Goal: Task Accomplishment & Management: Manage account settings

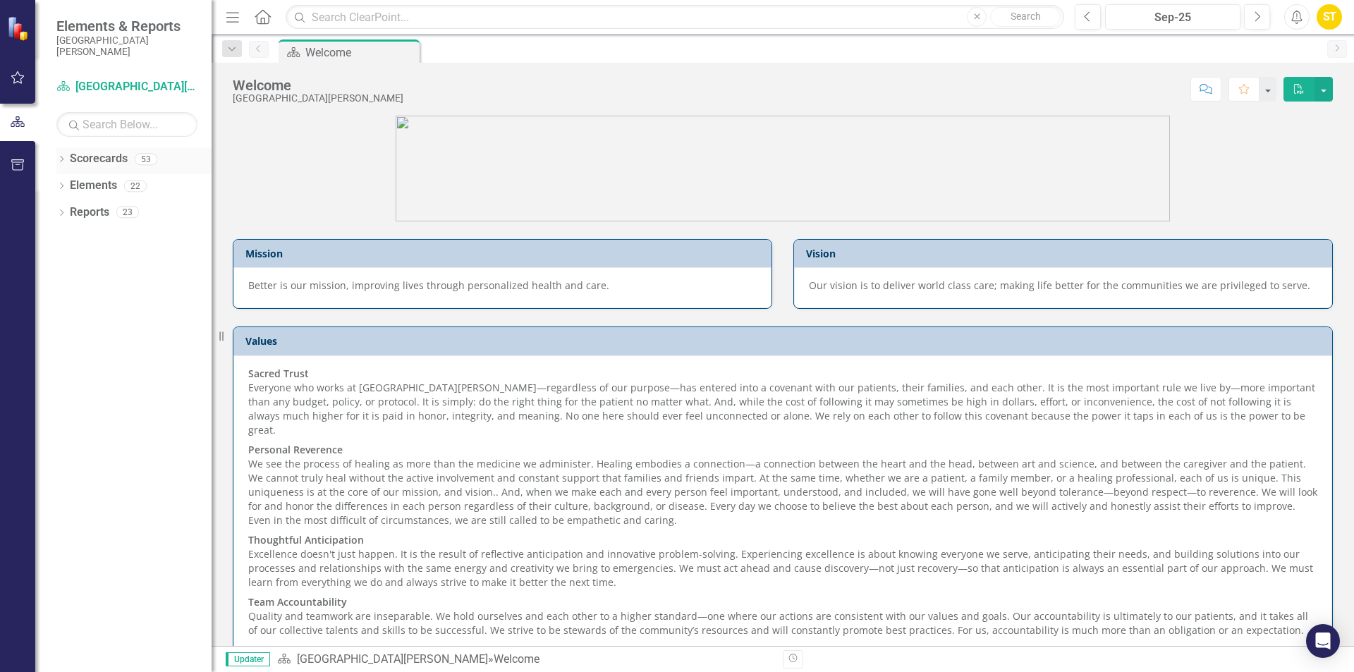
click at [63, 161] on icon "Dropdown" at bounding box center [61, 161] width 10 height 8
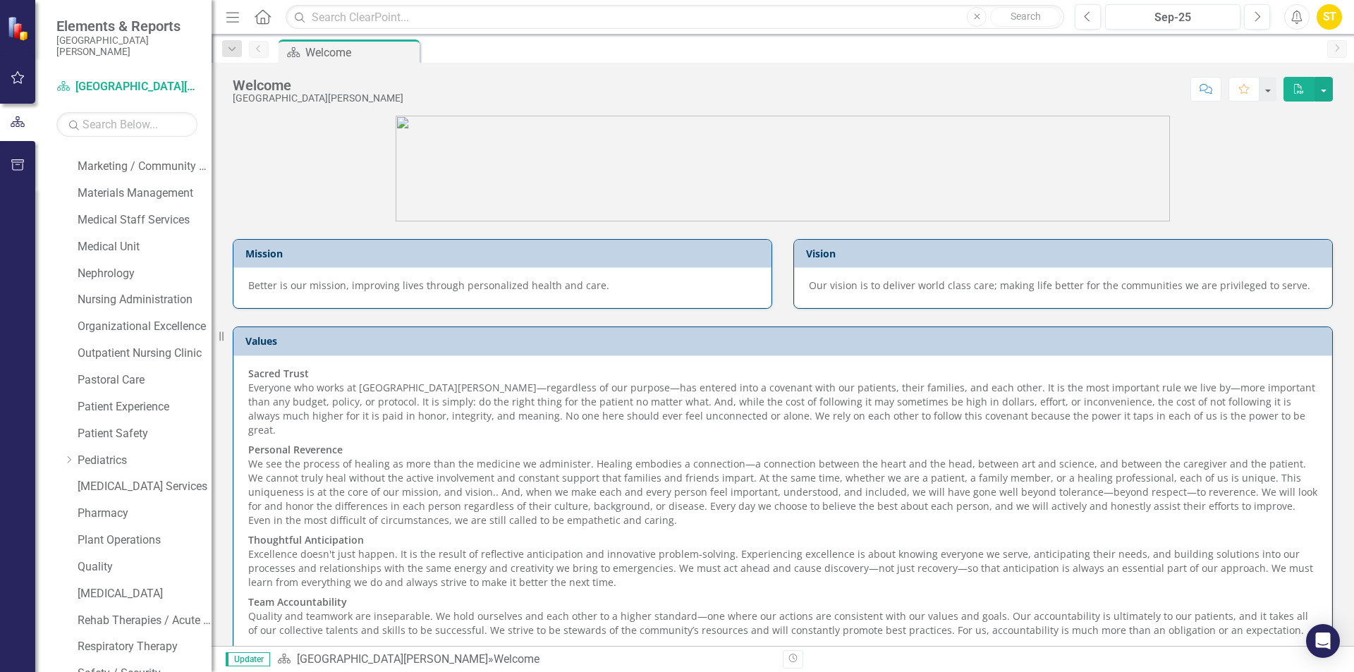
scroll to position [699, 0]
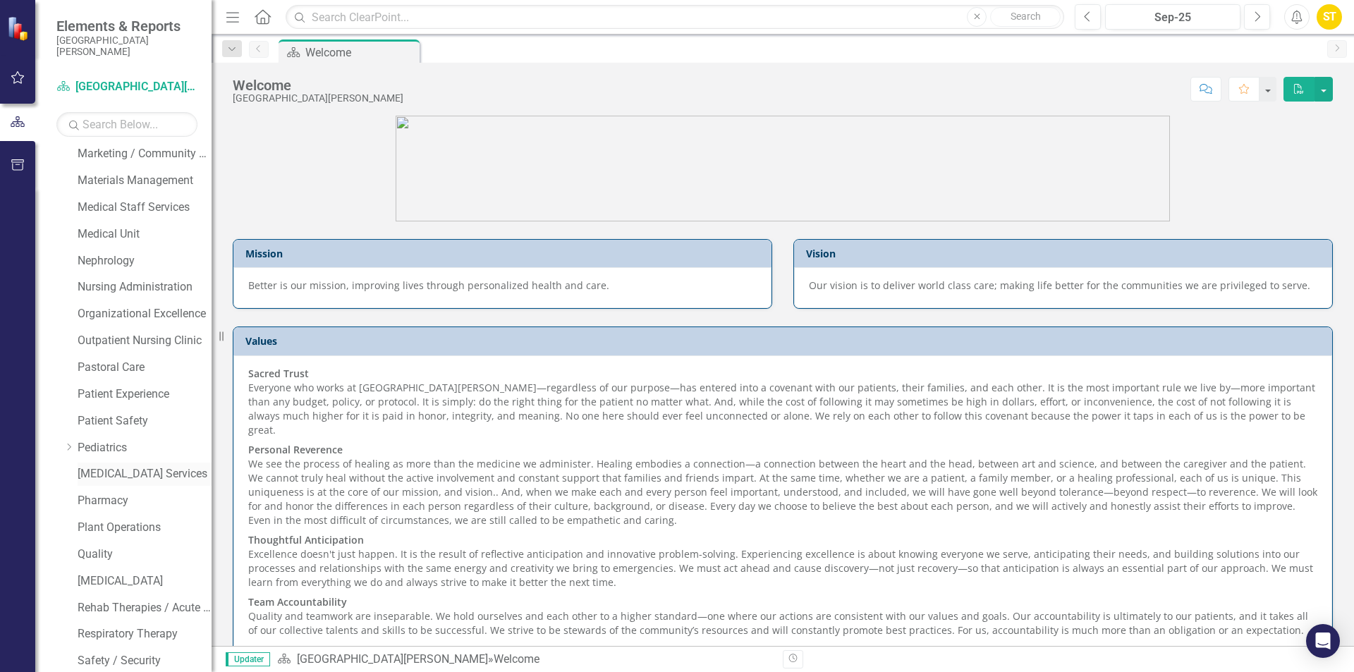
click at [134, 467] on link "[MEDICAL_DATA] Services" at bounding box center [145, 474] width 134 height 16
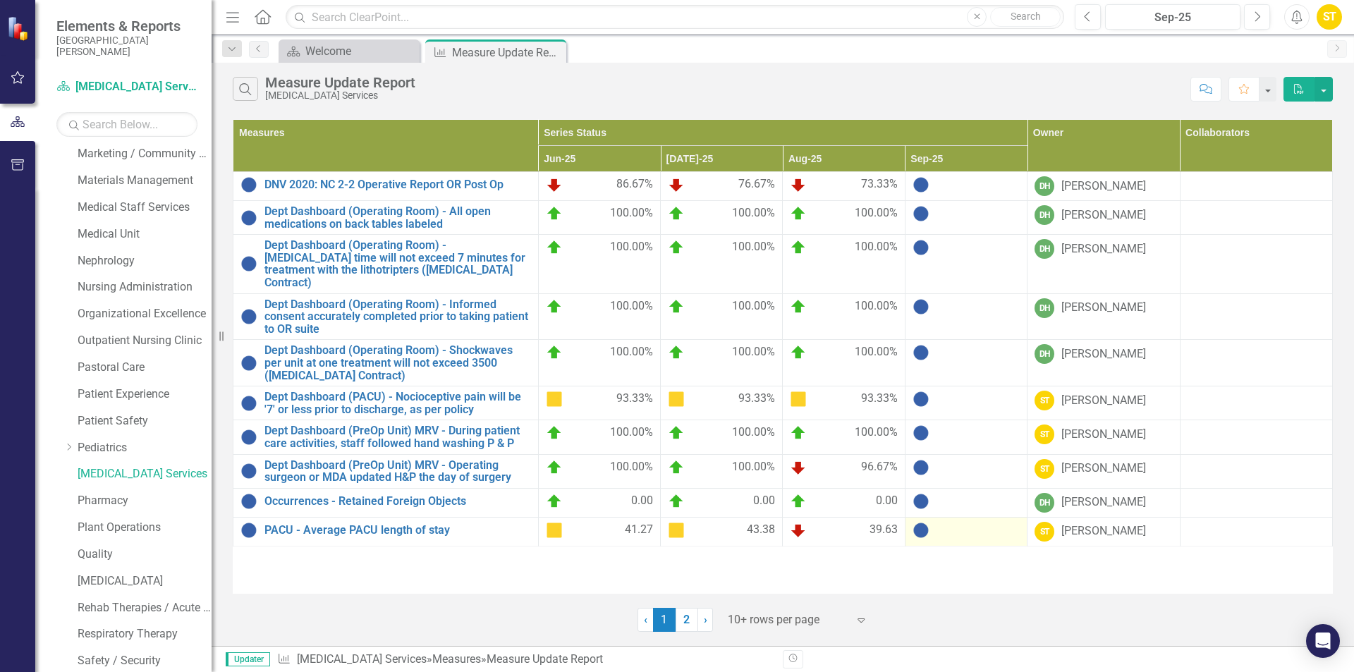
click at [922, 522] on img at bounding box center [920, 530] width 17 height 17
click at [393, 524] on link "PACU - Average PACU length of stay" at bounding box center [397, 530] width 267 height 13
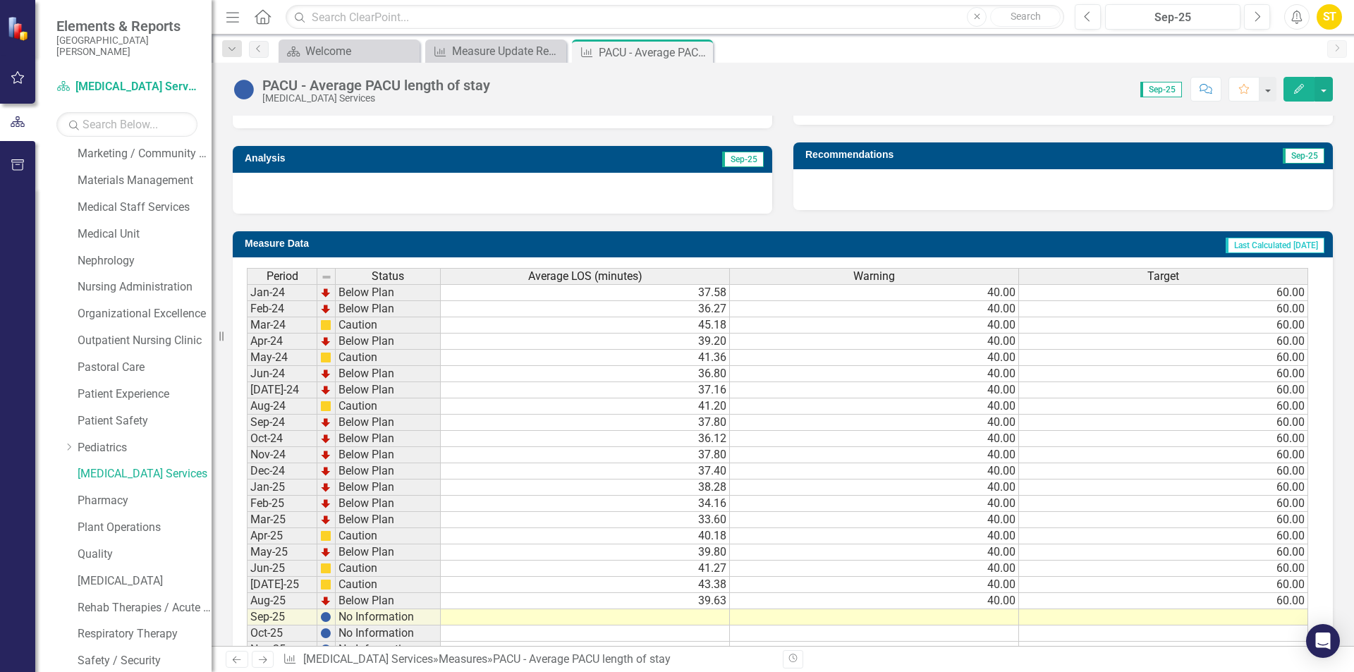
scroll to position [486, 0]
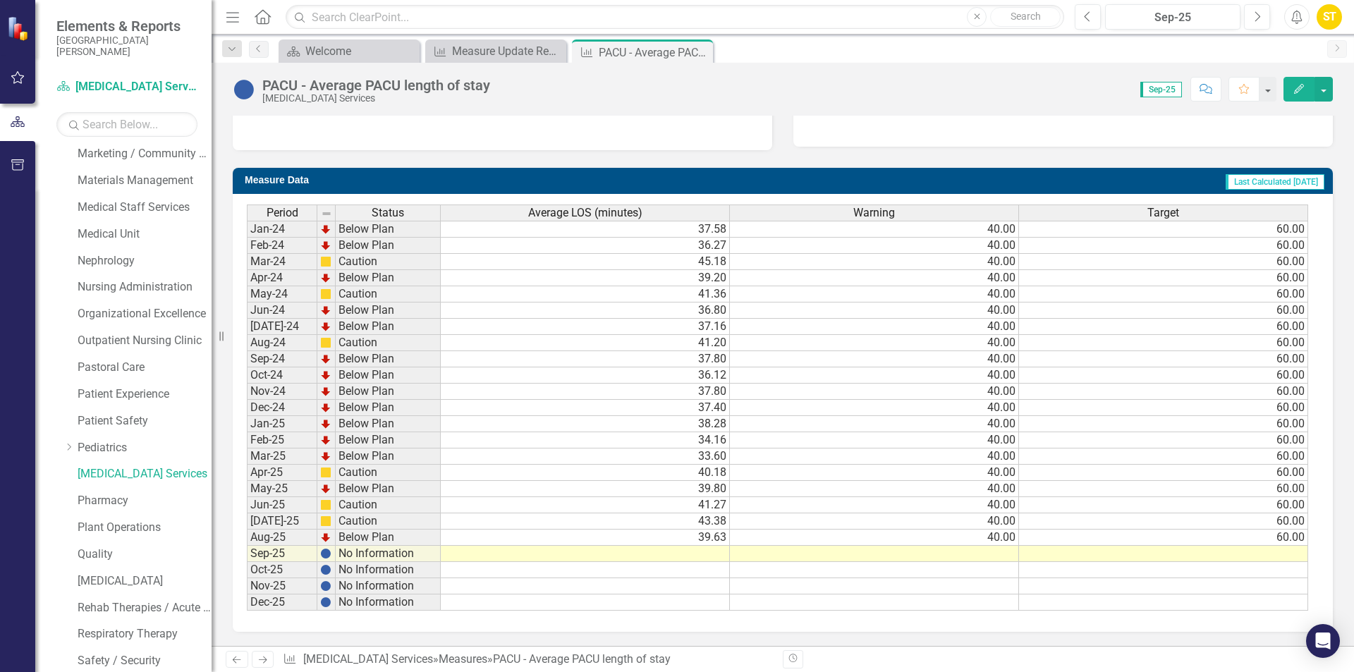
click at [713, 556] on td at bounding box center [585, 554] width 289 height 16
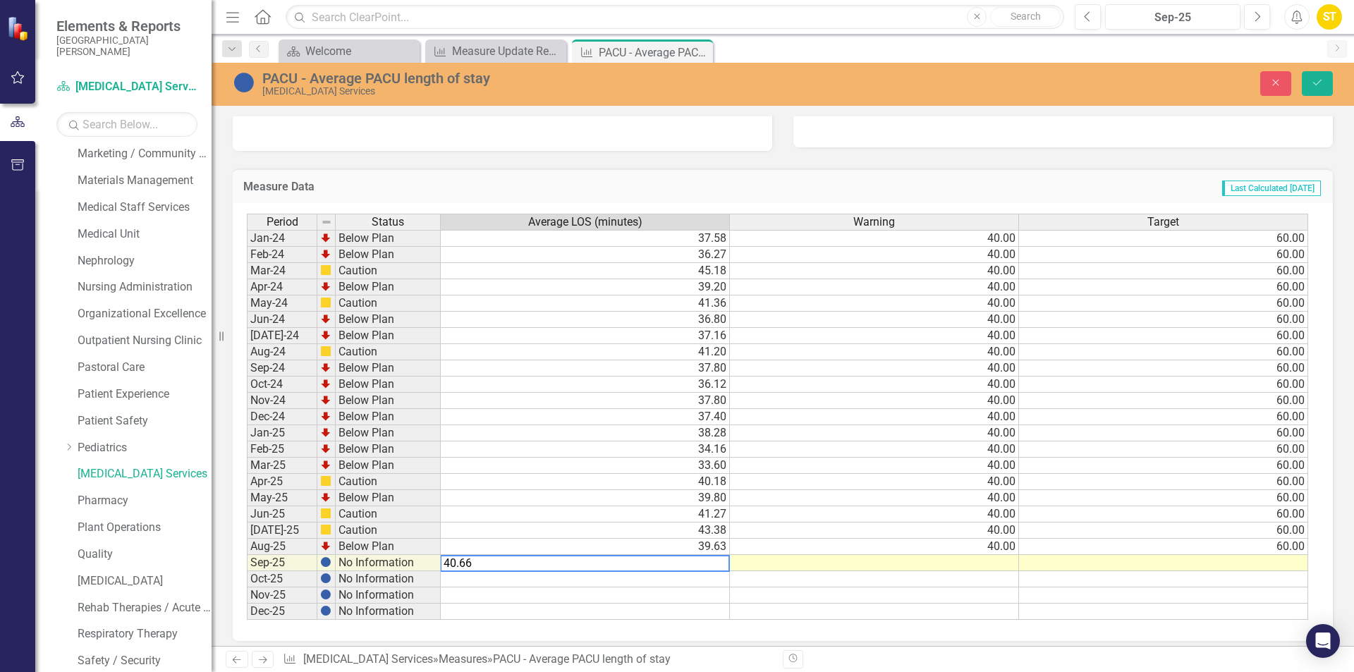
type textarea "40.66"
click at [1003, 565] on td at bounding box center [874, 563] width 289 height 16
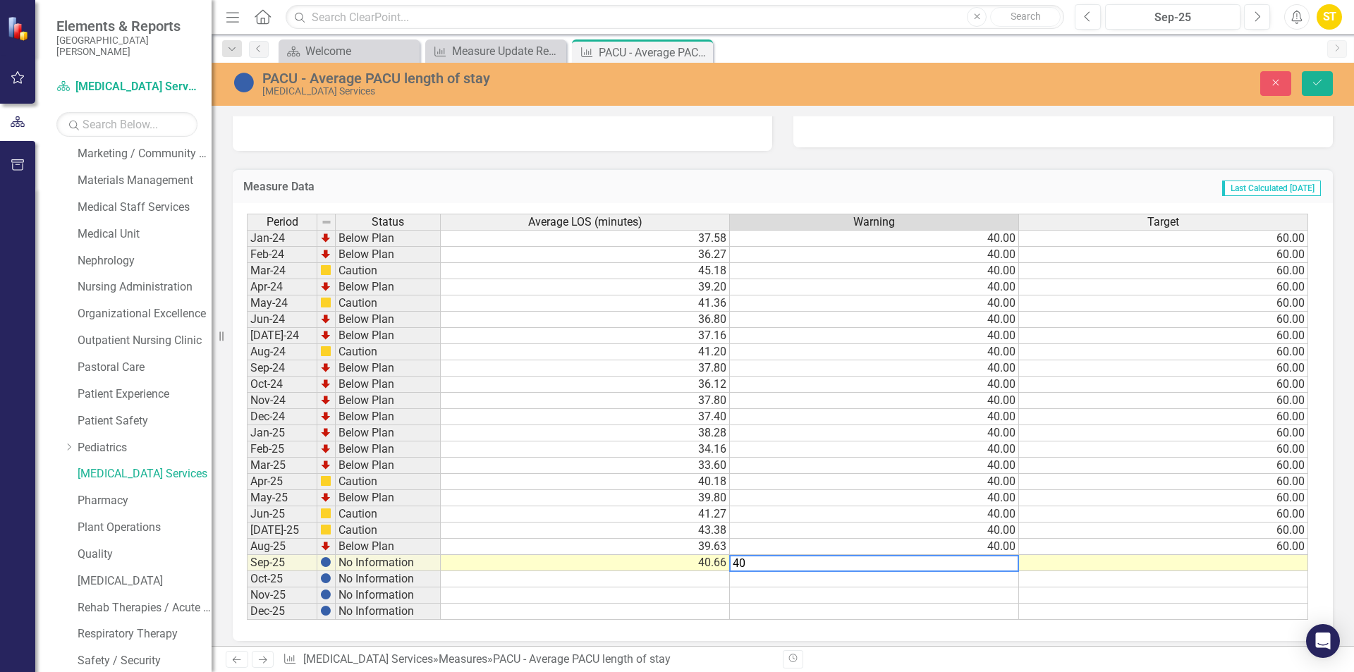
type textarea "40"
click at [247, 570] on div "Period Status Average LOS (minutes) Warning Target Jan-24 Below Plan 37.58 40.0…" at bounding box center [247, 417] width 0 height 406
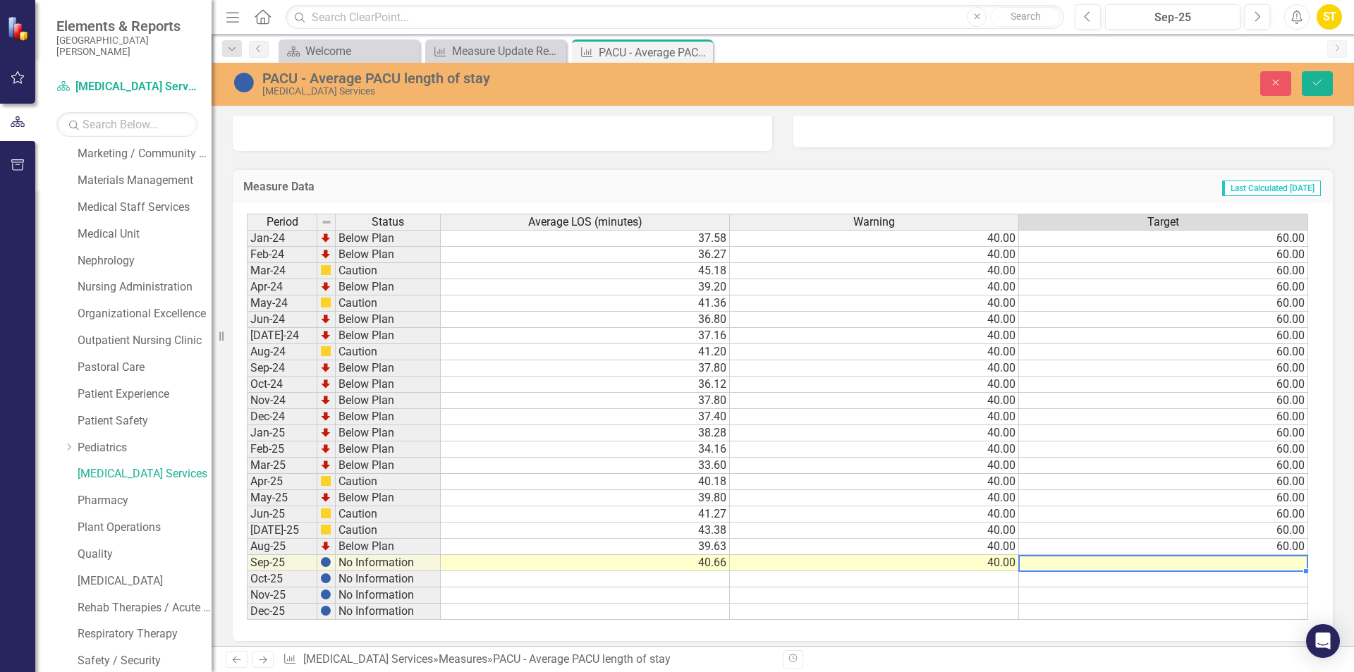
click at [1251, 559] on td at bounding box center [1163, 563] width 289 height 16
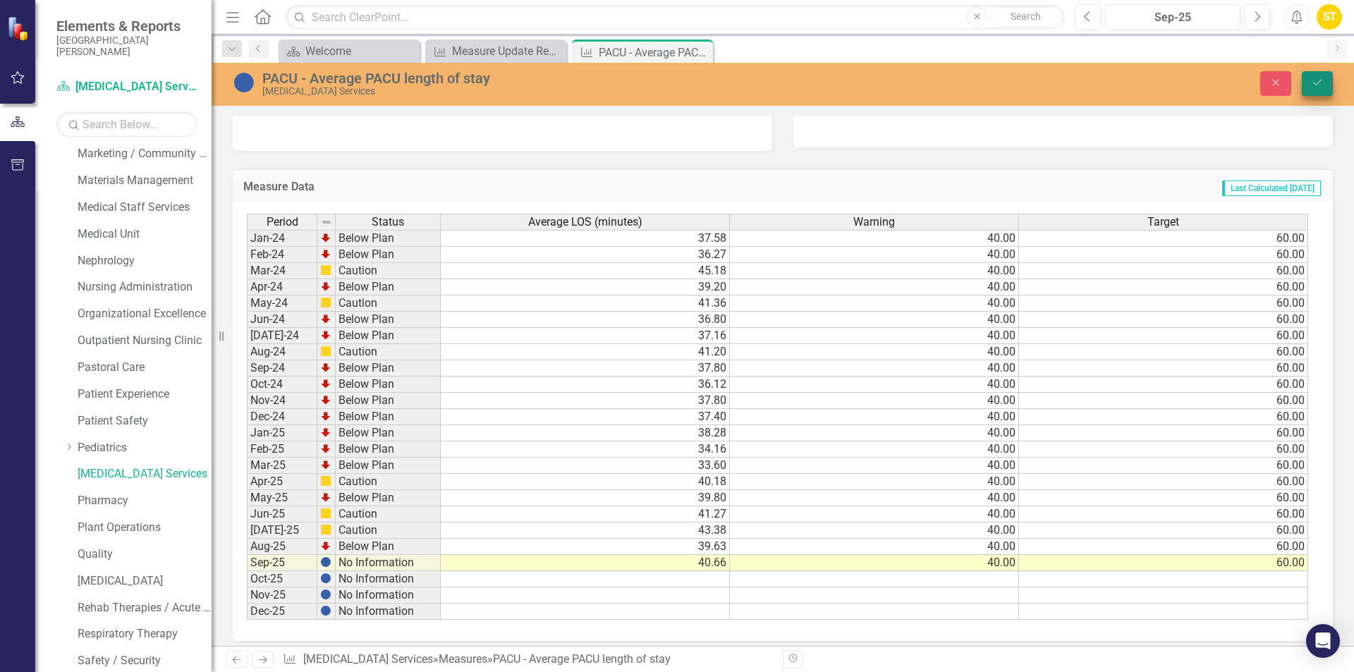
type textarea "60"
click at [1323, 86] on button "Save" at bounding box center [1317, 83] width 31 height 25
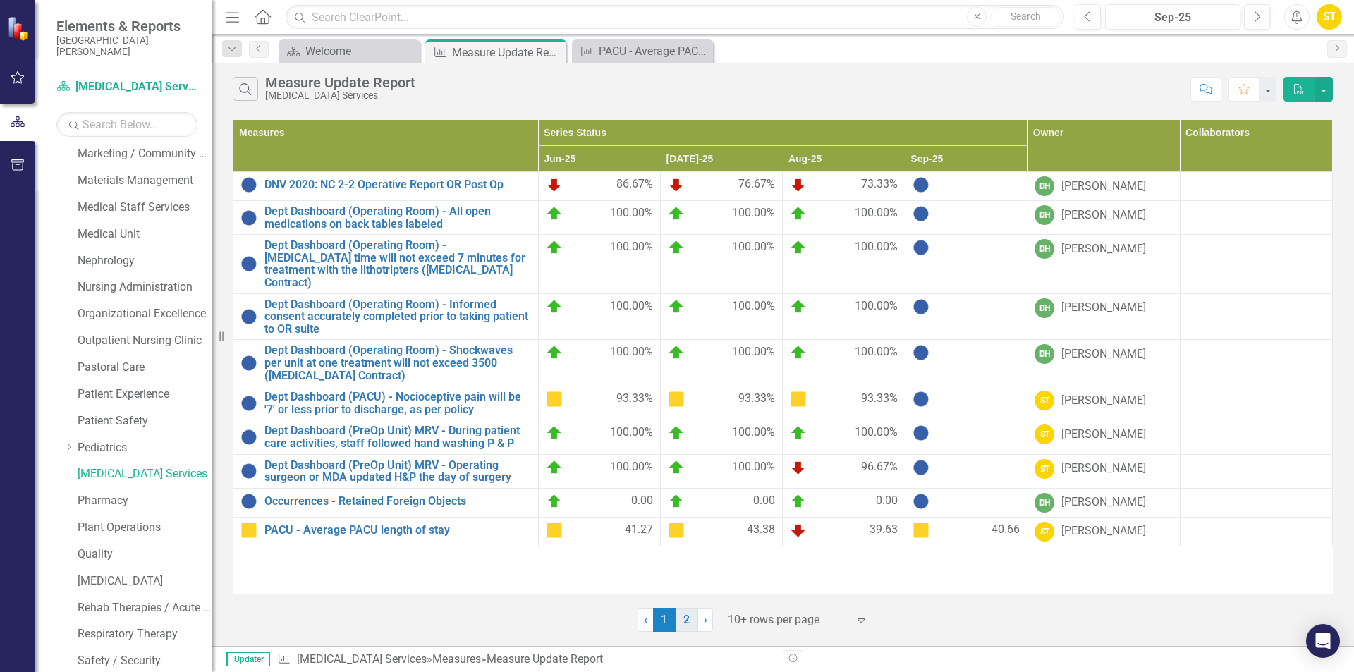
click at [682, 616] on link "2" at bounding box center [686, 620] width 23 height 24
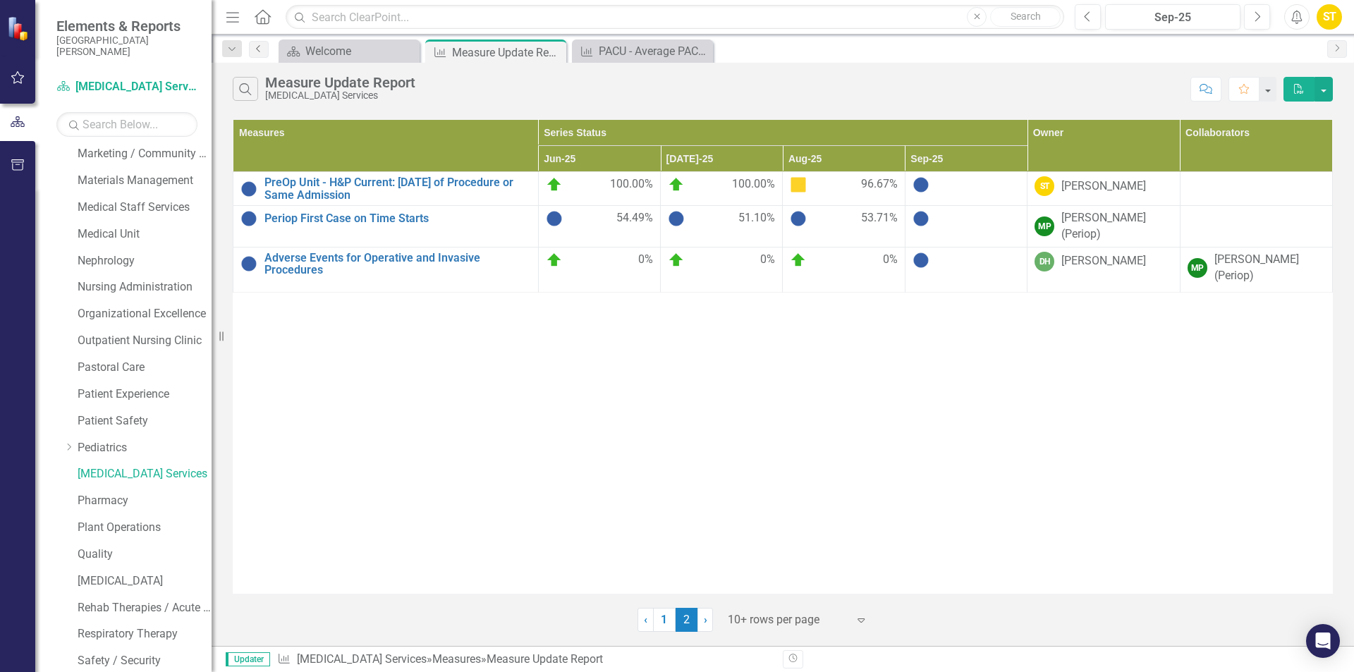
click at [261, 48] on icon "Previous" at bounding box center [258, 48] width 11 height 8
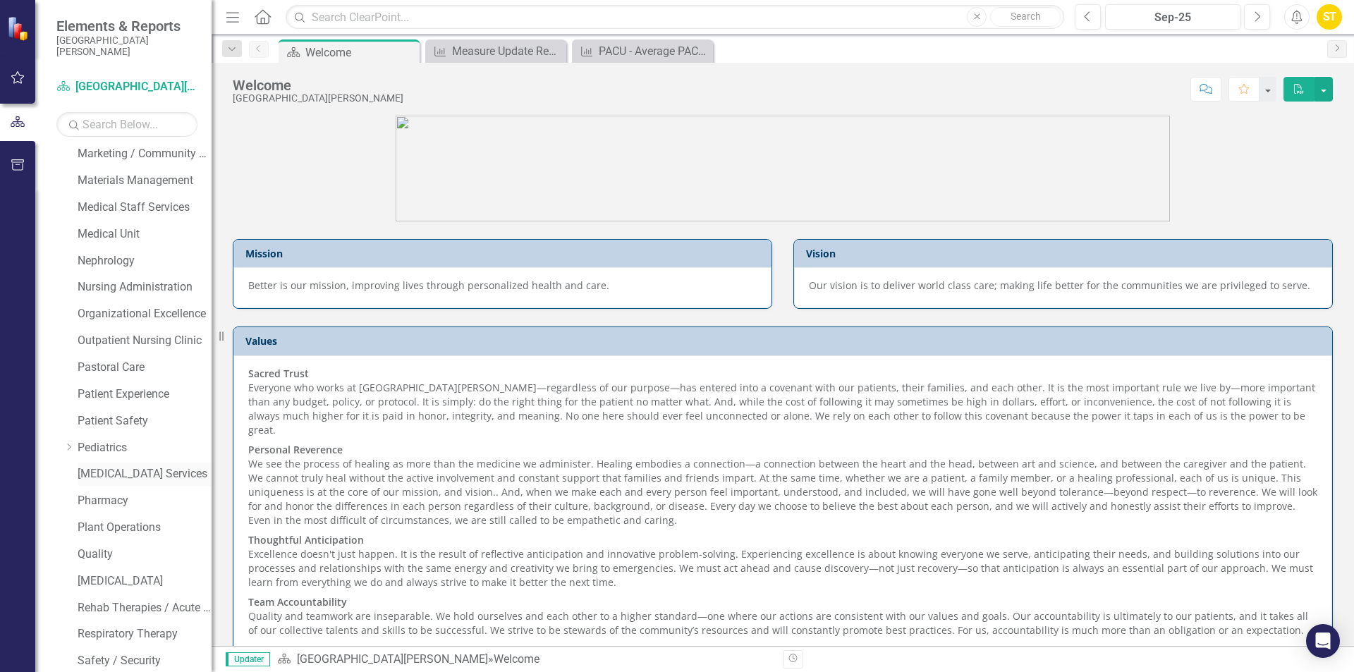
click at [117, 471] on link "[MEDICAL_DATA] Services" at bounding box center [145, 474] width 134 height 16
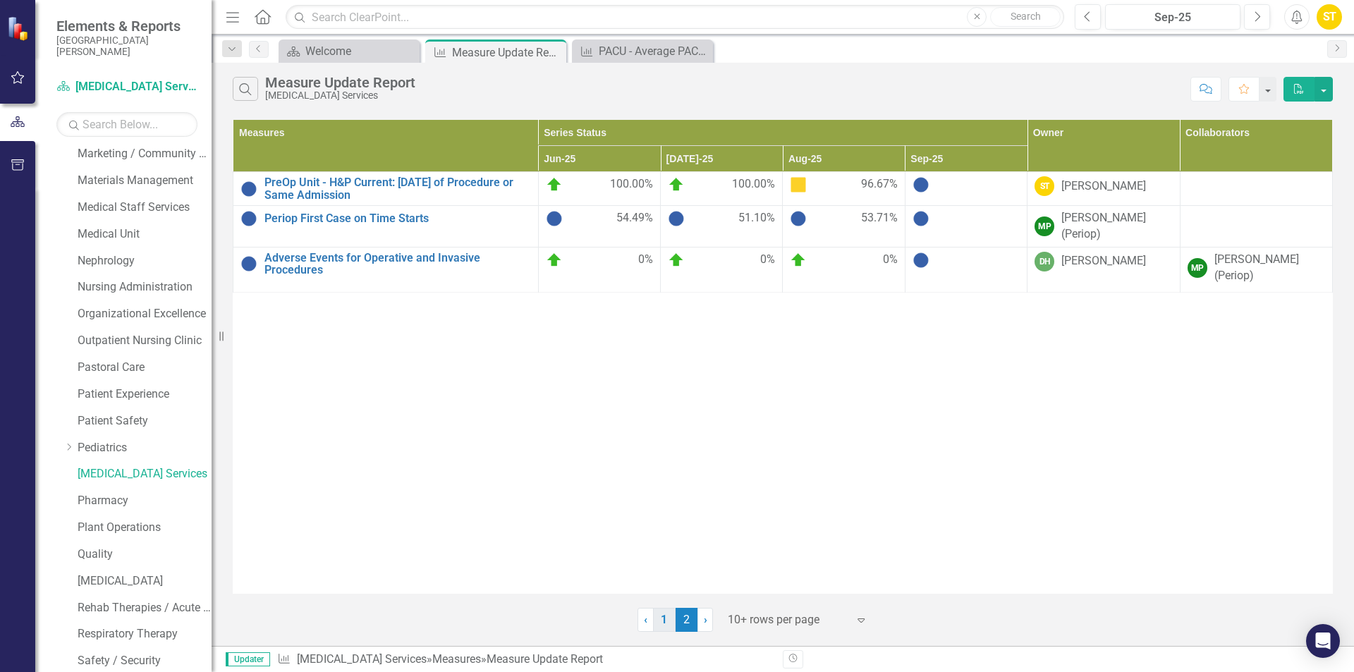
click at [659, 623] on link "1" at bounding box center [664, 620] width 23 height 24
